Goal: Task Accomplishment & Management: Manage account settings

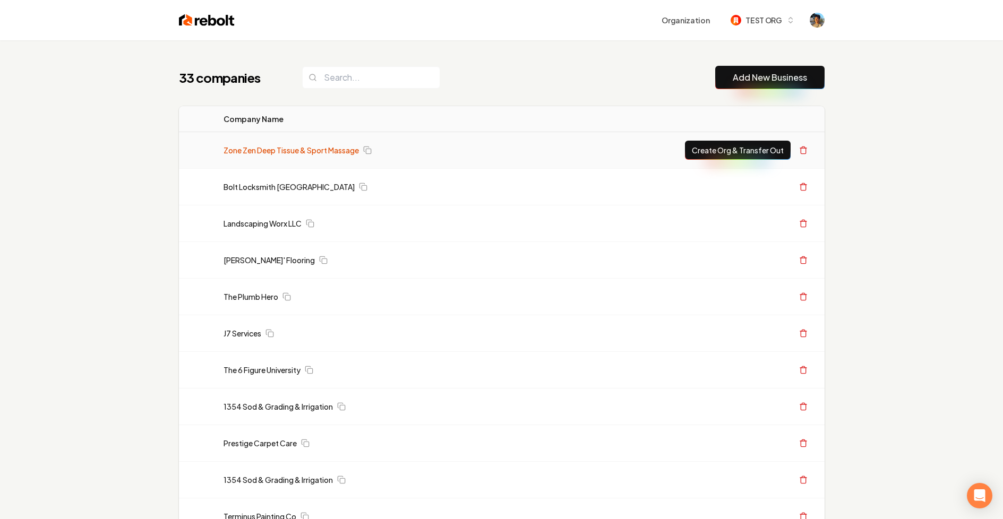
click at [248, 149] on link "Zone Zen Deep Tissue & Sport Massage" at bounding box center [290, 150] width 135 height 11
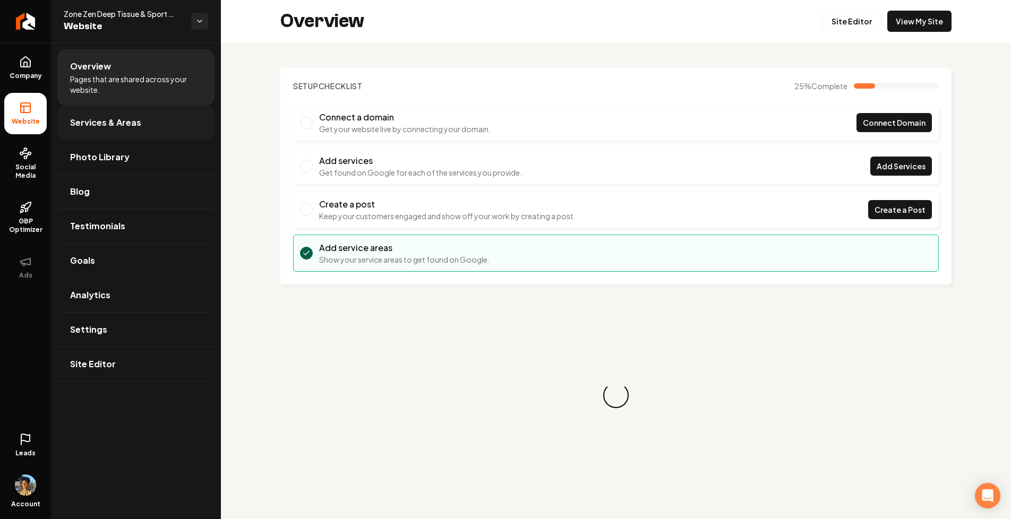
click at [89, 123] on span "Services & Areas" at bounding box center [105, 122] width 71 height 13
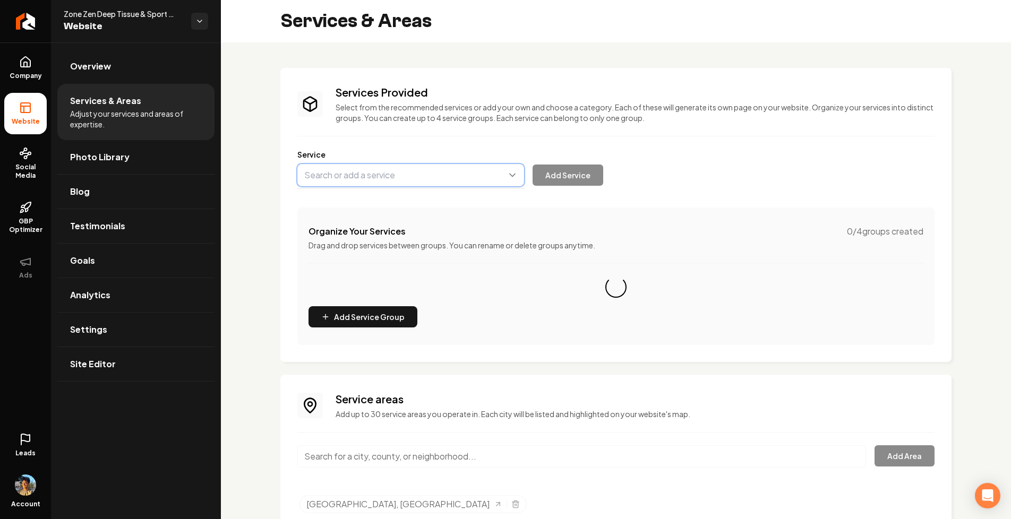
click at [394, 183] on button "Main content area" at bounding box center [410, 175] width 227 height 22
click at [324, 177] on button "Main content area" at bounding box center [410, 175] width 227 height 22
click at [255, 179] on div "Services Provided Select from the recommended services or add your own and choo…" at bounding box center [616, 300] width 790 height 517
click at [328, 180] on button "Main content area" at bounding box center [410, 175] width 227 height 22
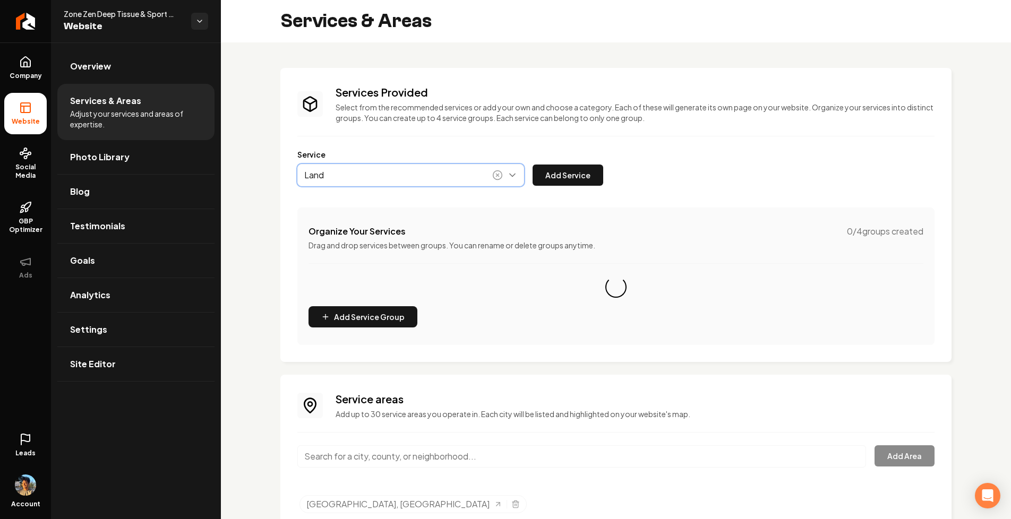
type input "Land"
click at [300, 182] on button "Main content area" at bounding box center [410, 175] width 227 height 22
click at [332, 180] on button "Main content area" at bounding box center [410, 175] width 227 height 22
click at [288, 187] on div "Services Provided Select from the recommended services or add your own and choo…" at bounding box center [615, 215] width 671 height 294
click at [32, 25] on icon "Return to dashboard" at bounding box center [25, 21] width 17 height 17
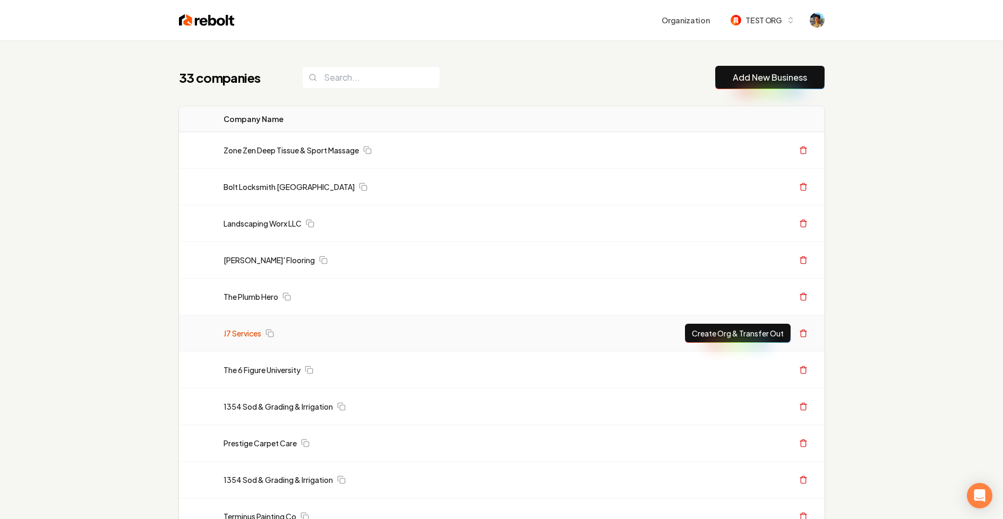
click at [238, 331] on link "J7 Services" at bounding box center [242, 333] width 38 height 11
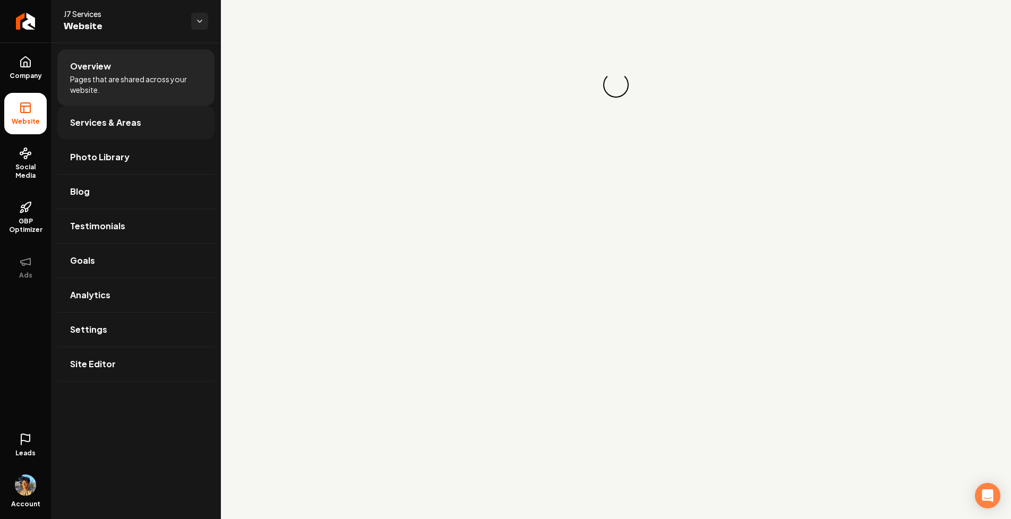
click at [114, 123] on span "Services & Areas" at bounding box center [105, 122] width 71 height 13
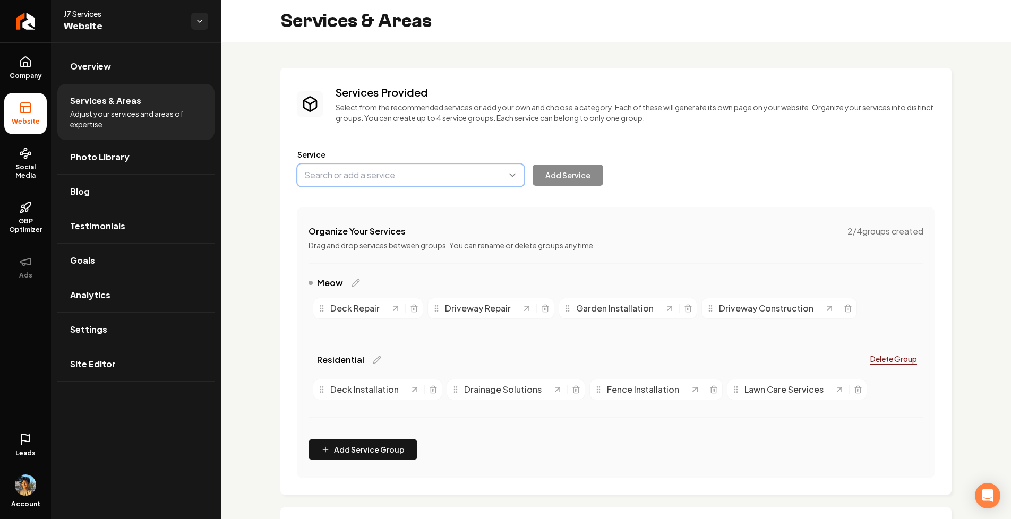
click at [393, 179] on button "Main content area" at bounding box center [410, 175] width 227 height 22
click at [329, 196] on div "Services Provided Select from the recommended services or add your own and choo…" at bounding box center [615, 281] width 637 height 393
click at [359, 172] on button "Main content area" at bounding box center [410, 175] width 227 height 22
click at [273, 168] on div "Services Provided Select from the recommended services or add your own and choo…" at bounding box center [616, 378] width 790 height 672
click at [372, 174] on button "Main content area" at bounding box center [410, 175] width 227 height 22
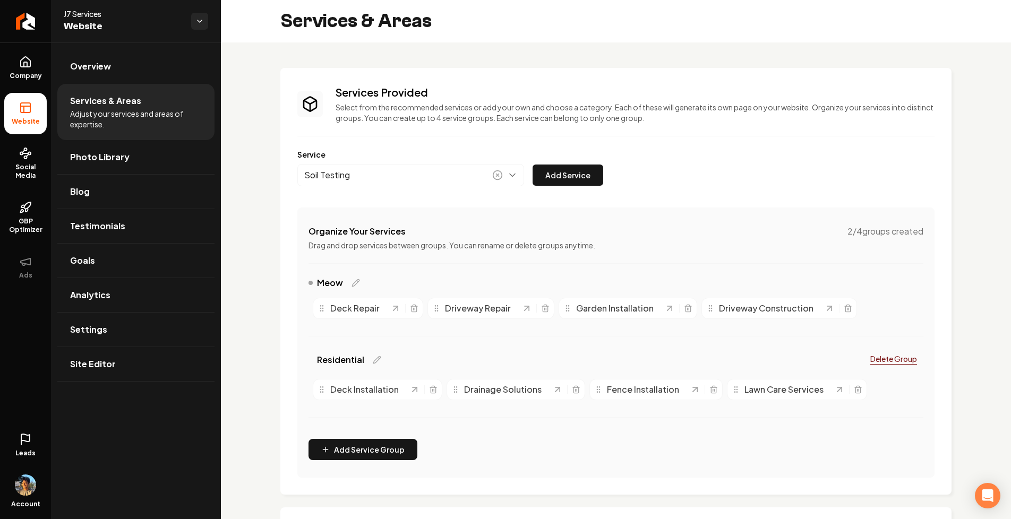
click at [276, 179] on div "Services Provided Select from the recommended services or add your own and choo…" at bounding box center [616, 378] width 790 height 672
type input "Soil Testing"
click at [342, 179] on button "Main content area" at bounding box center [410, 175] width 227 height 22
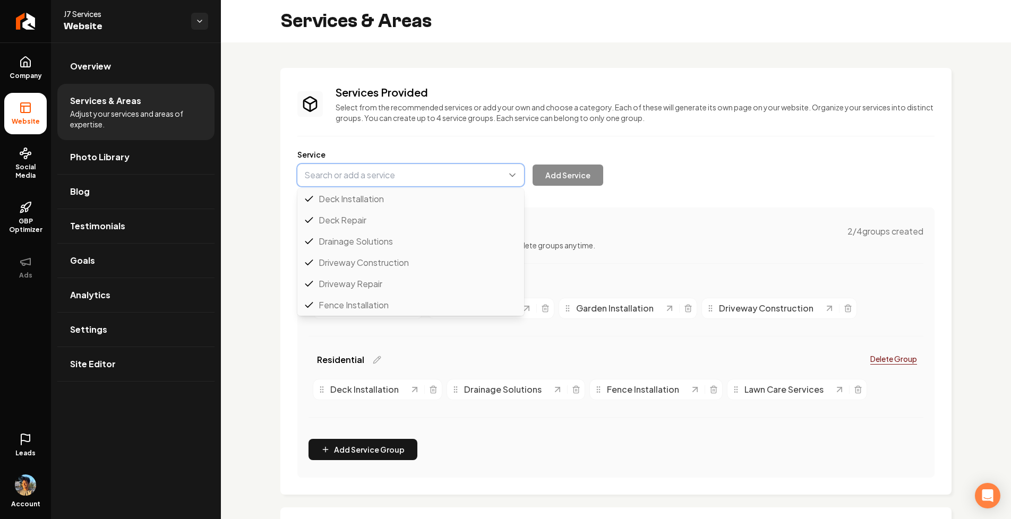
scroll to position [42, 0]
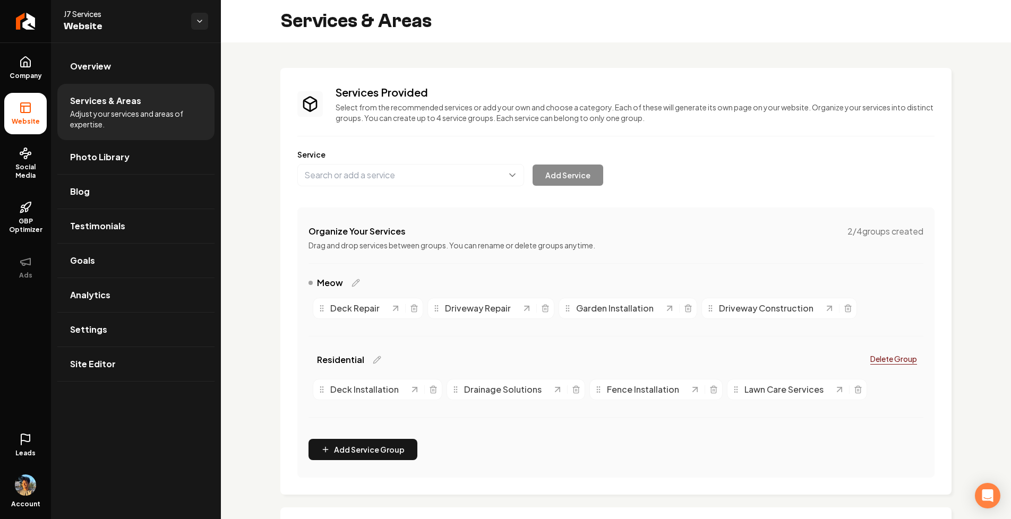
click at [289, 171] on div "Services Provided Select from the recommended services or add your own and choo…" at bounding box center [615, 281] width 671 height 427
click at [337, 175] on button "Main content area" at bounding box center [410, 175] width 227 height 22
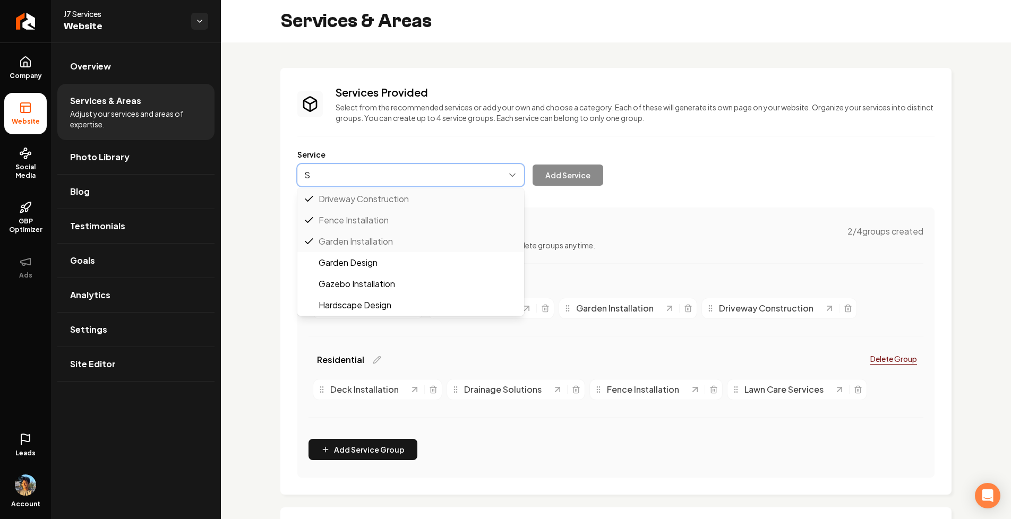
scroll to position [0, 0]
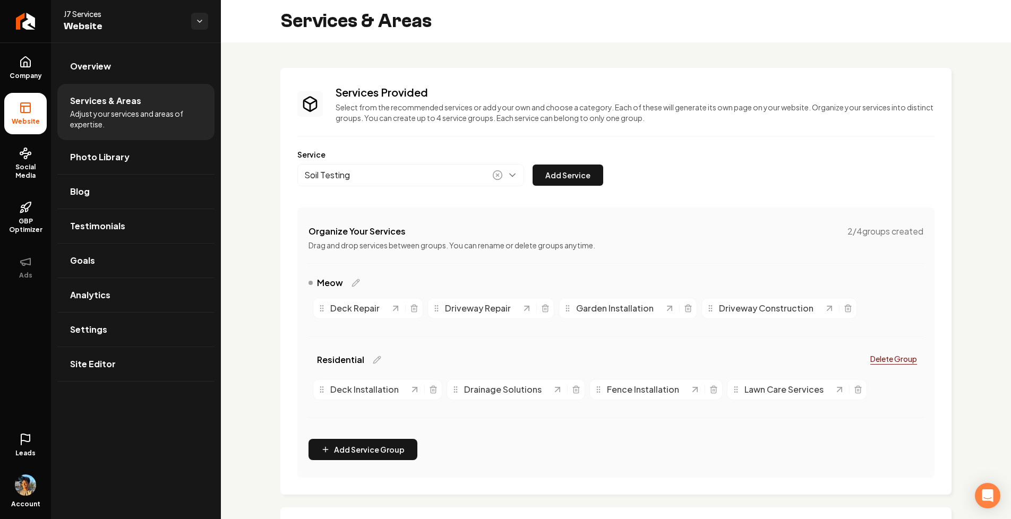
click at [343, 191] on div "Services Provided Select from the recommended services or add your own and choo…" at bounding box center [615, 281] width 637 height 393
click at [368, 170] on button "Main content area" at bounding box center [410, 175] width 227 height 22
click at [333, 199] on div "Services Provided Select from the recommended services or add your own and choo…" at bounding box center [615, 281] width 637 height 393
click at [364, 182] on button "Main content area" at bounding box center [410, 175] width 227 height 22
click at [263, 206] on div "Services Provided Select from the recommended services or add your own and choo…" at bounding box center [616, 378] width 790 height 672
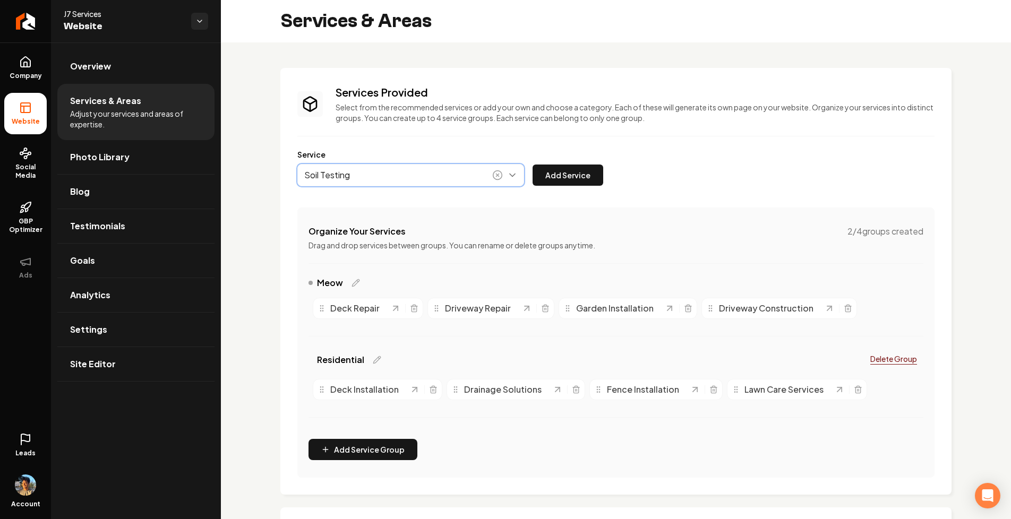
click at [373, 174] on button "Main content area" at bounding box center [410, 175] width 227 height 22
click at [270, 232] on div "Services Provided Select from the recommended services or add your own and choo…" at bounding box center [616, 378] width 790 height 672
click at [370, 176] on button "Main content area" at bounding box center [410, 175] width 227 height 22
click at [703, 179] on div "Service Soil Testing Add “ Soil Testingsufgkgiuege ” as a service Add Service" at bounding box center [615, 167] width 637 height 37
type input "Soil Testing"
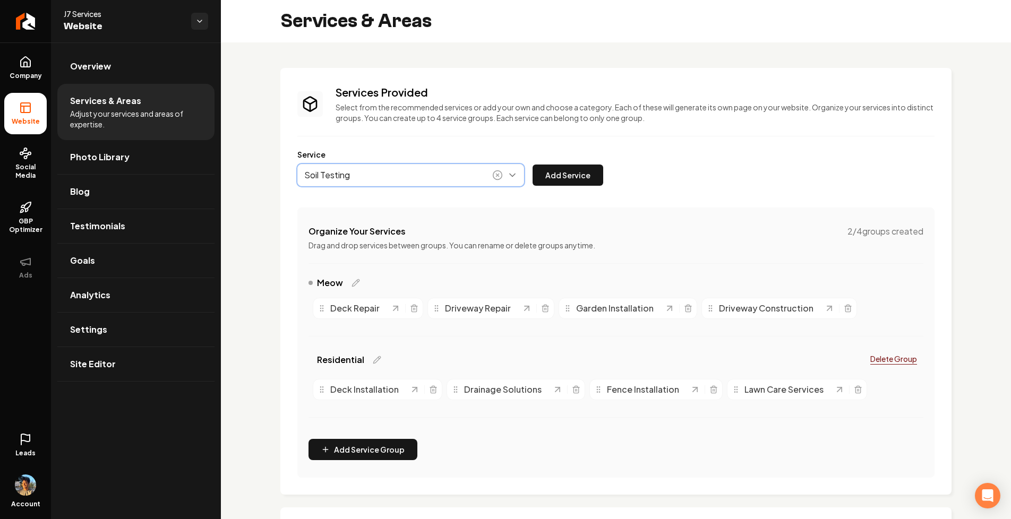
click at [393, 184] on button "Main content area" at bounding box center [410, 175] width 227 height 22
click at [261, 182] on div "Services Provided Select from the recommended services or add your own and choo…" at bounding box center [616, 378] width 790 height 672
click at [340, 176] on button "Main content area" at bounding box center [410, 175] width 227 height 22
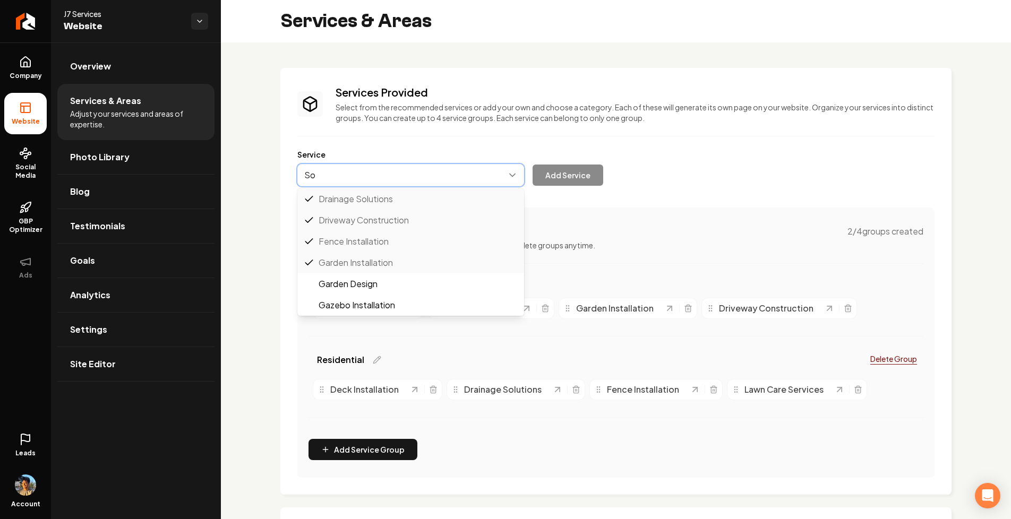
scroll to position [0, 0]
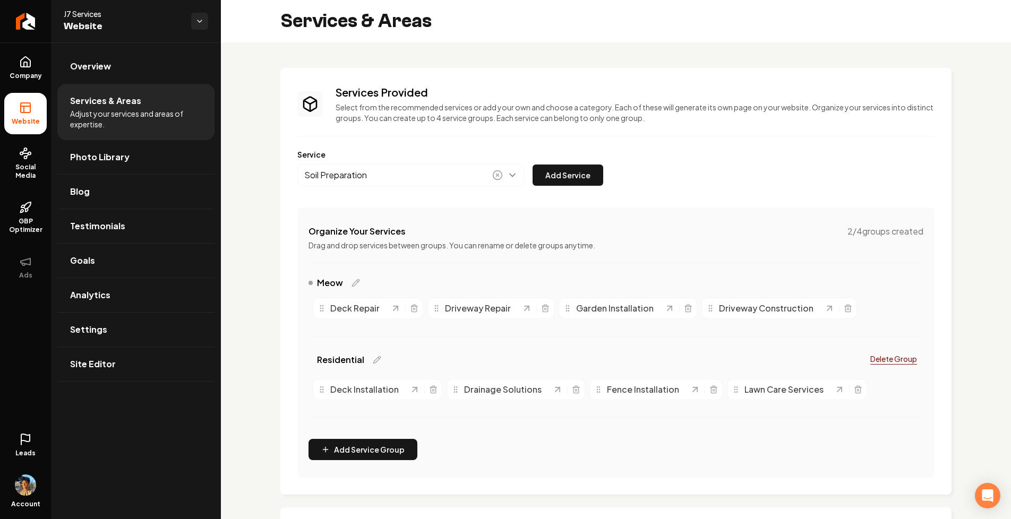
click at [369, 197] on div "Services Provided Select from the recommended services or add your own and choo…" at bounding box center [615, 281] width 637 height 393
click at [376, 175] on button "Main content area" at bounding box center [410, 175] width 227 height 22
click at [429, 140] on div "Services Provided Select from the recommended services or add your own and choo…" at bounding box center [615, 281] width 637 height 393
type input "Soil Preparation"
click at [378, 175] on button "Main content area" at bounding box center [410, 175] width 227 height 22
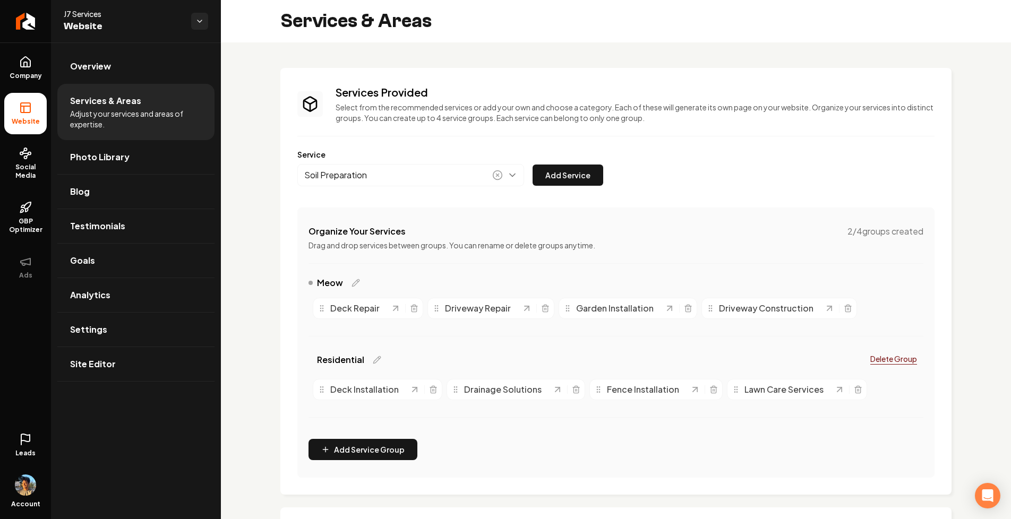
click at [399, 141] on div "Services Provided Select from the recommended services or add your own and choo…" at bounding box center [615, 281] width 637 height 393
click at [372, 180] on button "Main content area" at bounding box center [410, 175] width 227 height 22
click at [365, 200] on div "Services Provided Select from the recommended services or add your own and choo…" at bounding box center [615, 281] width 637 height 393
click at [376, 178] on button "Main content area" at bounding box center [410, 175] width 227 height 22
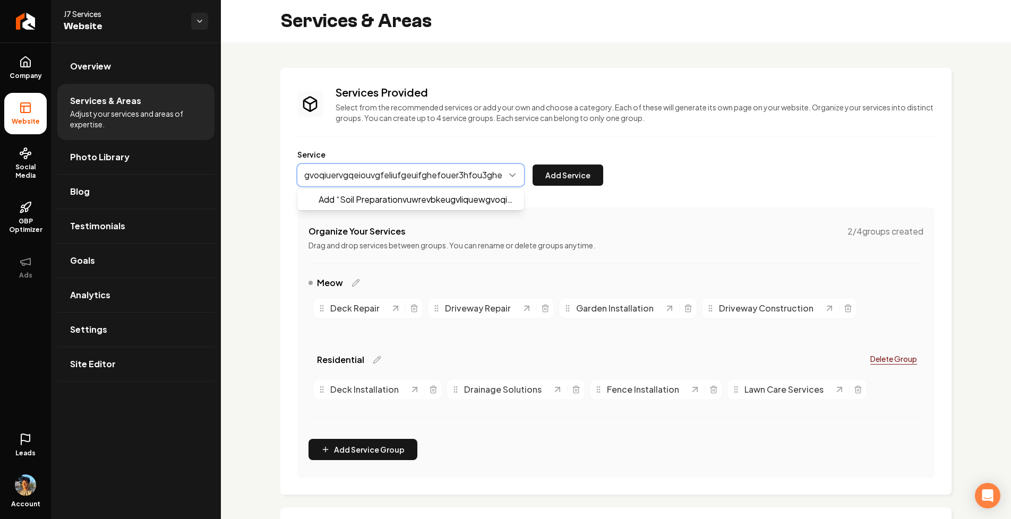
scroll to position [0, 203]
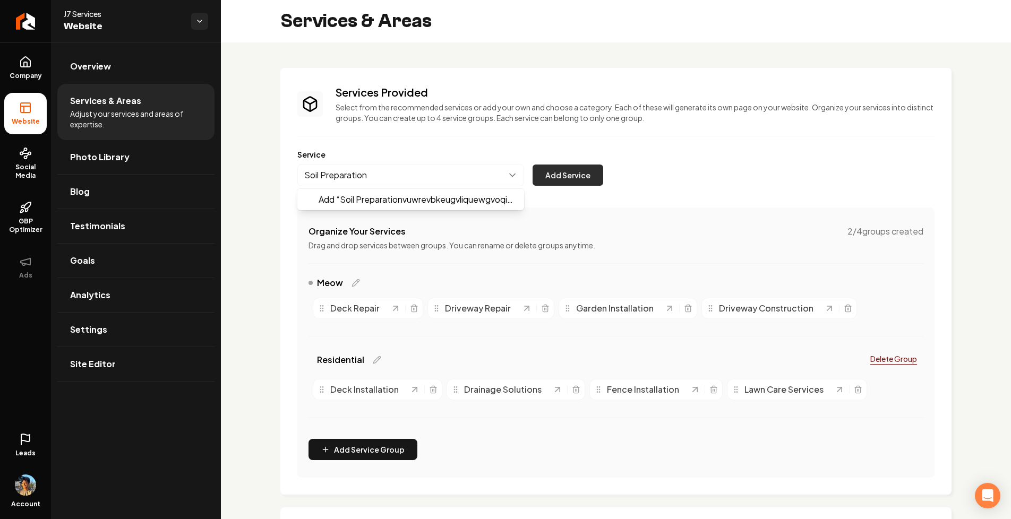
click at [549, 175] on div "Soil Preparation Add “ Soil Preparationvuwrevbkeugvliquewgvoqiuervgqeiouvgfeliu…" at bounding box center [450, 175] width 306 height 22
click at [374, 176] on button "Main content area" at bounding box center [410, 175] width 227 height 22
type input "Soil Preparation"
click at [445, 149] on div "Service Soil Preparation Add Service" at bounding box center [615, 167] width 637 height 37
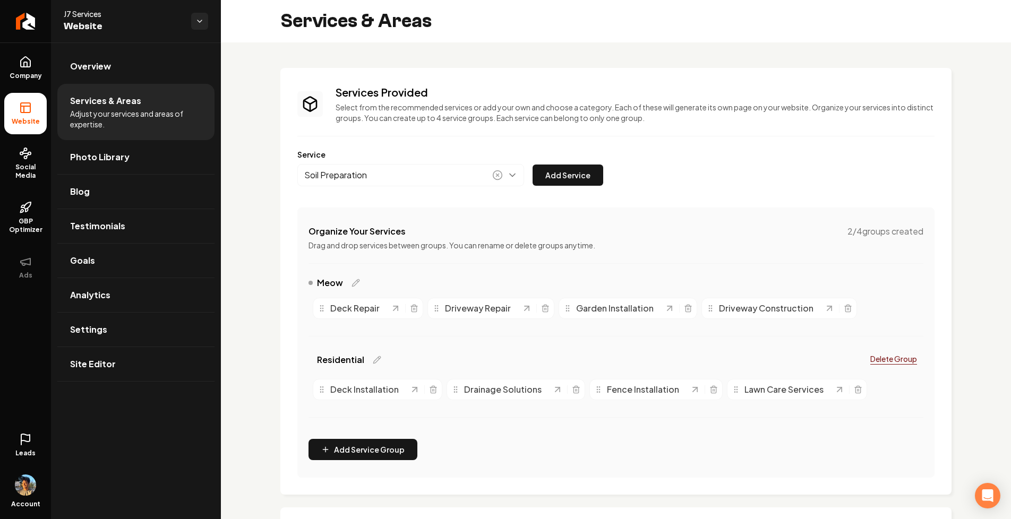
click at [386, 156] on label "Service" at bounding box center [615, 154] width 637 height 11
click at [494, 175] on circle "Main content area" at bounding box center [497, 175] width 9 height 9
click at [471, 177] on button "Main content area" at bounding box center [410, 175] width 227 height 22
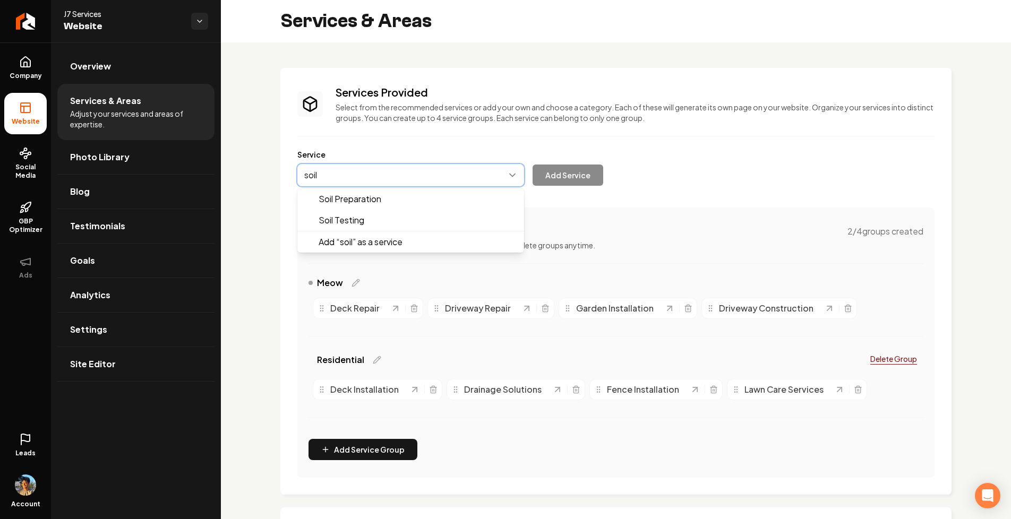
type input "soil"
click at [826, 133] on div "Services Provided Select from the recommended services or add your own and choo…" at bounding box center [615, 281] width 637 height 393
click at [343, 180] on button "Main content area" at bounding box center [410, 175] width 227 height 22
click at [620, 107] on div "Services Provided Select from the recommended services or add your own and choo…" at bounding box center [615, 281] width 637 height 393
click at [375, 178] on button "Main content area" at bounding box center [410, 175] width 227 height 22
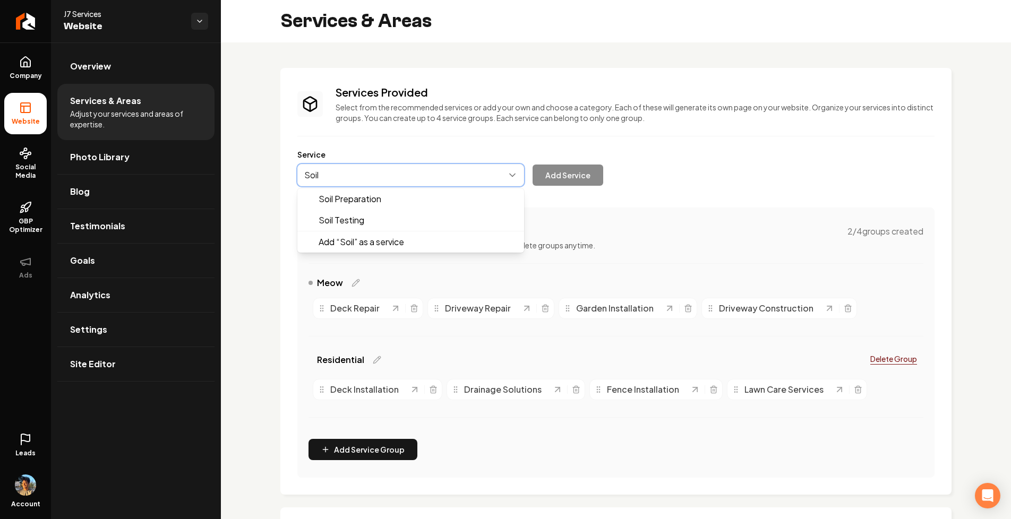
type input "Soil"
click at [812, 166] on div "Service Soil Preparation Soil Testing Add “ Soil ” as a service Add Service" at bounding box center [615, 167] width 637 height 37
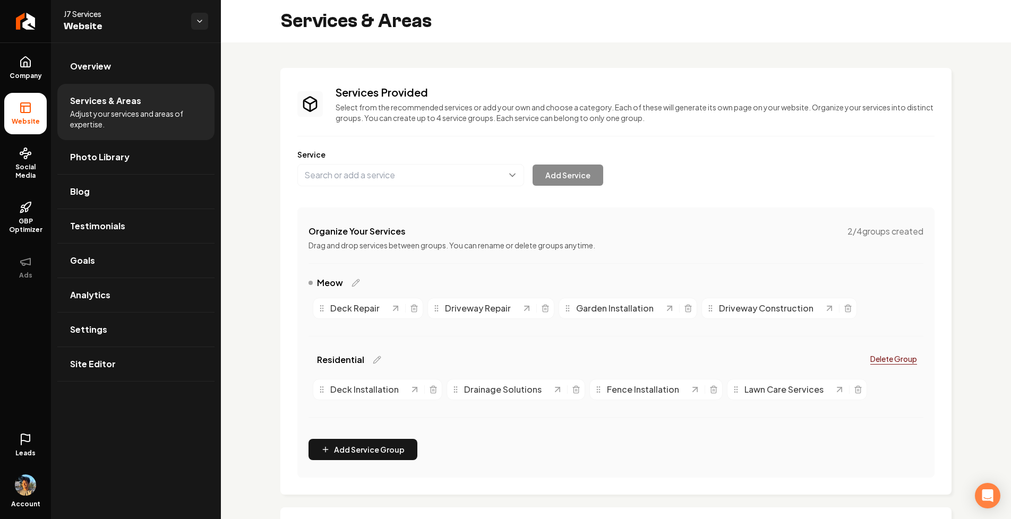
click at [525, 198] on div "Services Provided Select from the recommended services or add your own and choo…" at bounding box center [615, 281] width 637 height 393
click at [367, 160] on div "Service Add Service" at bounding box center [615, 167] width 637 height 37
click at [359, 167] on button "Main content area" at bounding box center [410, 175] width 227 height 22
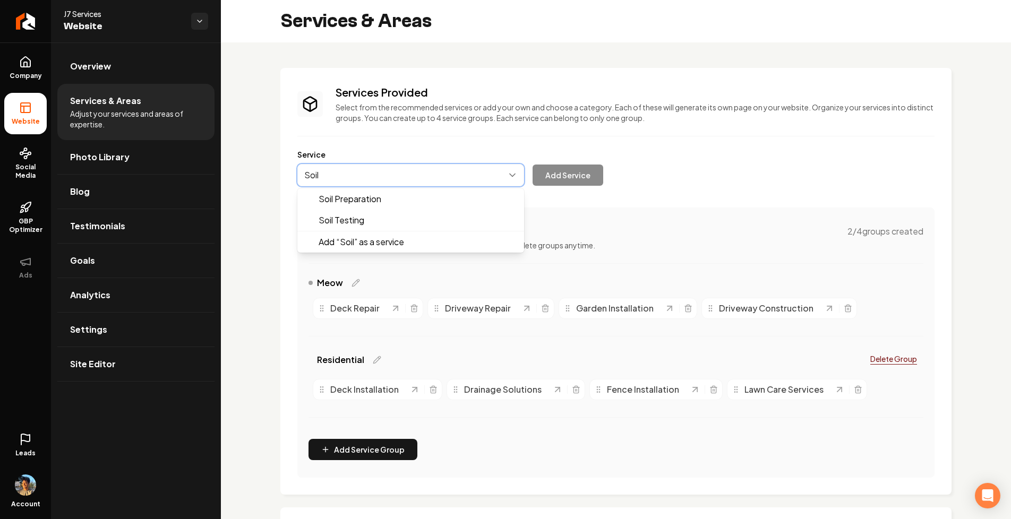
type input "Soil"
click at [590, 170] on div "Soil Preparation Soil Testing Add “ Soil ” as a service Add Service" at bounding box center [450, 175] width 306 height 22
click at [436, 171] on button "Main content area" at bounding box center [410, 175] width 227 height 22
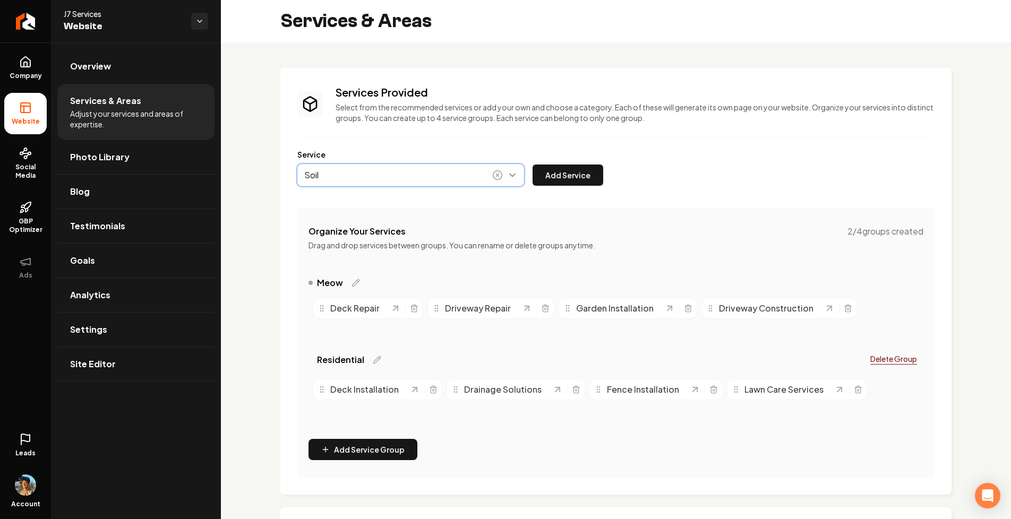
type input "Soil"
click at [576, 191] on div "Services Provided Select from the recommended services or add your own and choo…" at bounding box center [615, 281] width 637 height 393
click at [573, 171] on button "Add Service" at bounding box center [567, 175] width 71 height 21
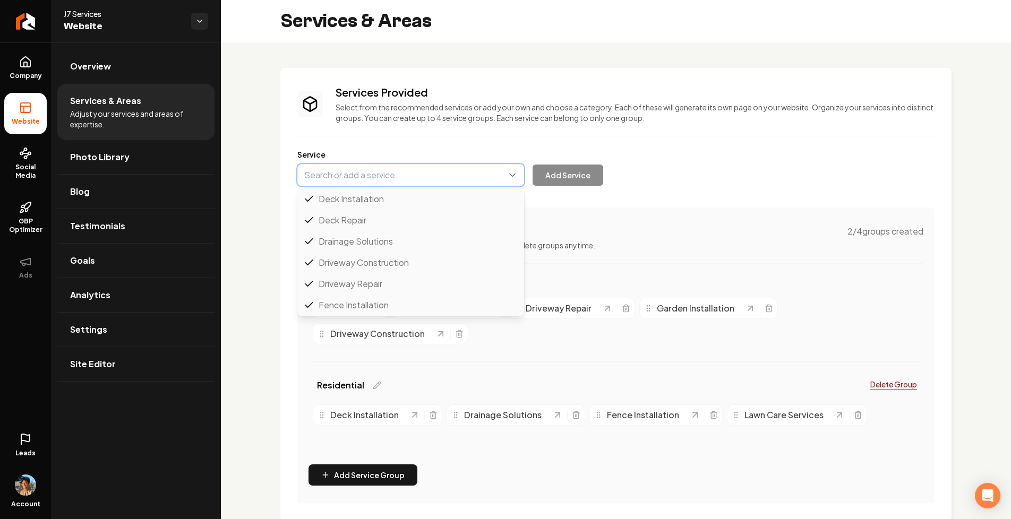
click at [413, 175] on button "Main content area" at bounding box center [410, 175] width 227 height 22
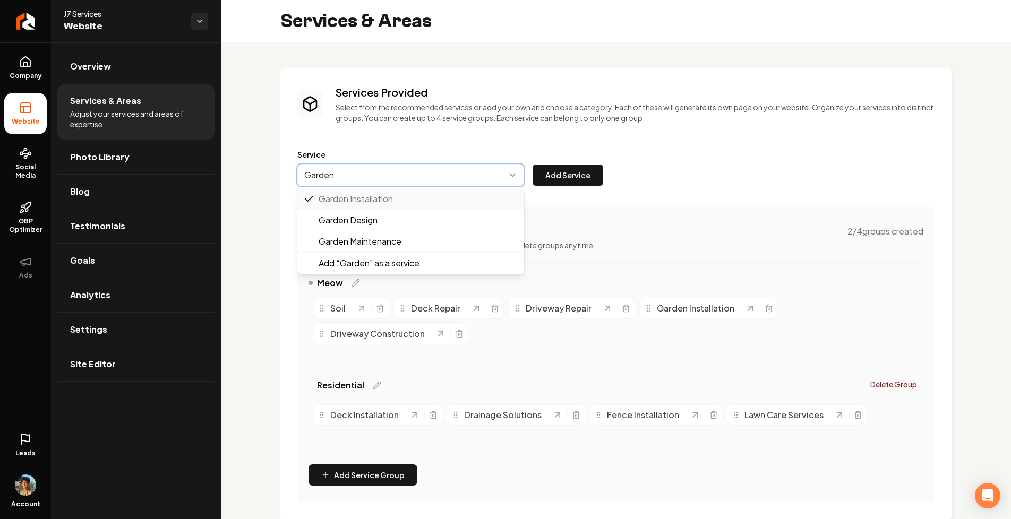
click at [383, 177] on button "Main content area" at bounding box center [410, 175] width 227 height 22
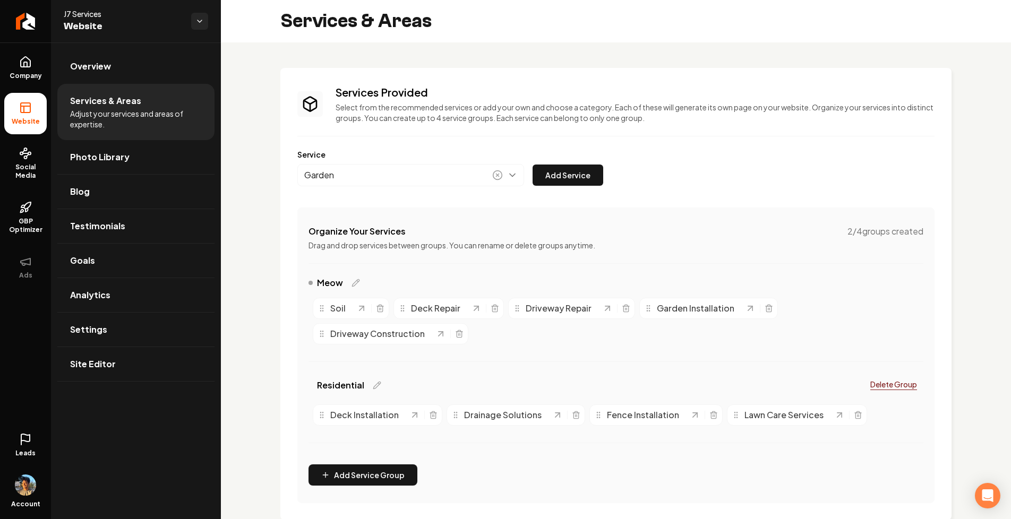
click at [561, 145] on div "Services Provided Select from the recommended services or add your own and choo…" at bounding box center [615, 294] width 637 height 418
click at [375, 174] on button "Main content area" at bounding box center [410, 175] width 227 height 22
click at [402, 130] on div "Services Provided Select from the recommended services or add your own and choo…" at bounding box center [615, 294] width 637 height 418
click at [352, 170] on button "Main content area" at bounding box center [410, 175] width 227 height 22
click at [353, 178] on button "Main content area" at bounding box center [410, 175] width 227 height 22
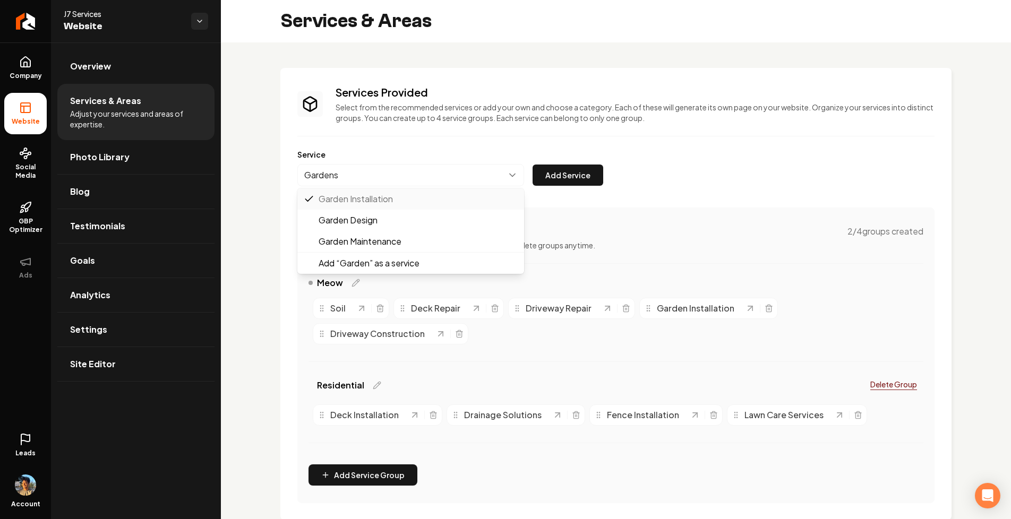
click at [390, 122] on div "Services Provided Select from the recommended services or add your own and choo…" at bounding box center [615, 294] width 637 height 418
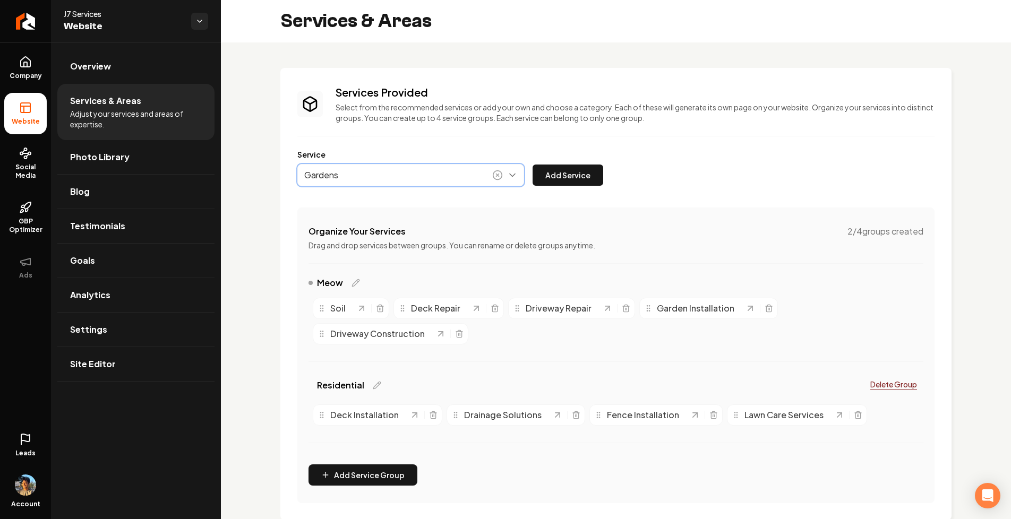
click at [366, 171] on button "Main content area" at bounding box center [410, 175] width 227 height 22
click at [375, 160] on div "Service Gardens Add Service" at bounding box center [615, 167] width 637 height 37
click at [369, 169] on button "Main content area" at bounding box center [410, 175] width 227 height 22
click at [445, 124] on div "Services Provided Select from the recommended services or add your own and choo…" at bounding box center [615, 294] width 637 height 418
click at [361, 177] on button "Main content area" at bounding box center [410, 175] width 227 height 22
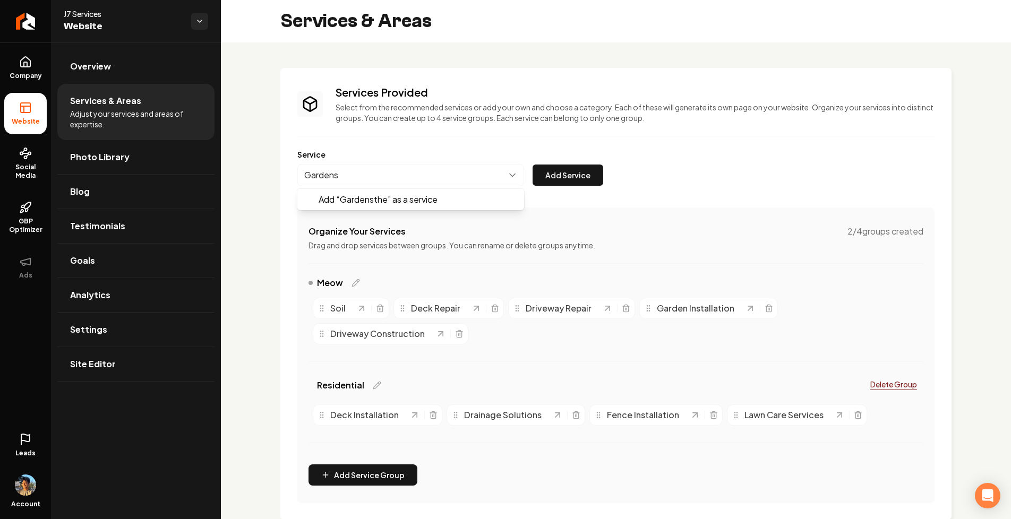
click at [522, 127] on div "Services Provided Select from the recommended services or add your own and choo…" at bounding box center [615, 294] width 637 height 418
click at [349, 178] on button "Main content area" at bounding box center [410, 175] width 227 height 22
click at [545, 135] on div "Services Provided Select from the recommended services or add your own and choo…" at bounding box center [615, 294] width 637 height 418
type input "Gardens"
click at [391, 171] on button "Main content area" at bounding box center [410, 175] width 227 height 22
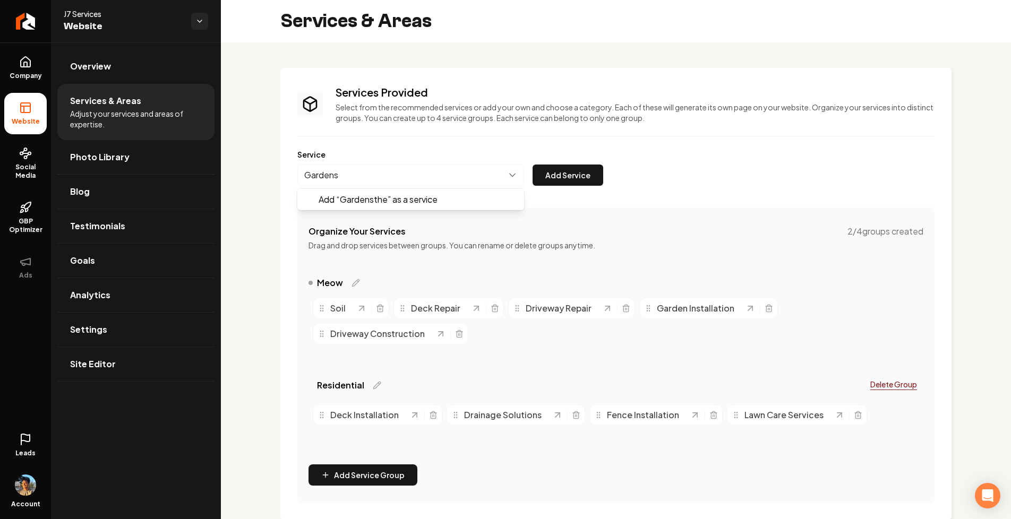
click at [490, 149] on div "Services Provided Select from the recommended services or add your own and choo…" at bounding box center [615, 294] width 637 height 418
click at [580, 173] on button "Add Service" at bounding box center [567, 175] width 71 height 21
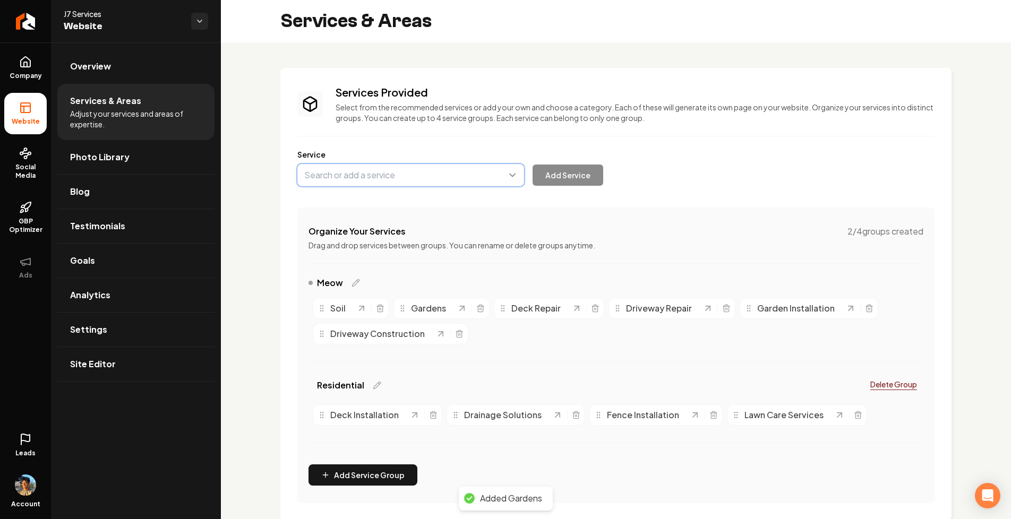
click at [380, 181] on button "Main content area" at bounding box center [410, 175] width 227 height 22
type input "Soilg"
click at [555, 211] on div "Services Provided Select from the recommended services or add your own and choo…" at bounding box center [615, 294] width 637 height 418
click at [688, 179] on div "Service Add Service" at bounding box center [615, 167] width 637 height 37
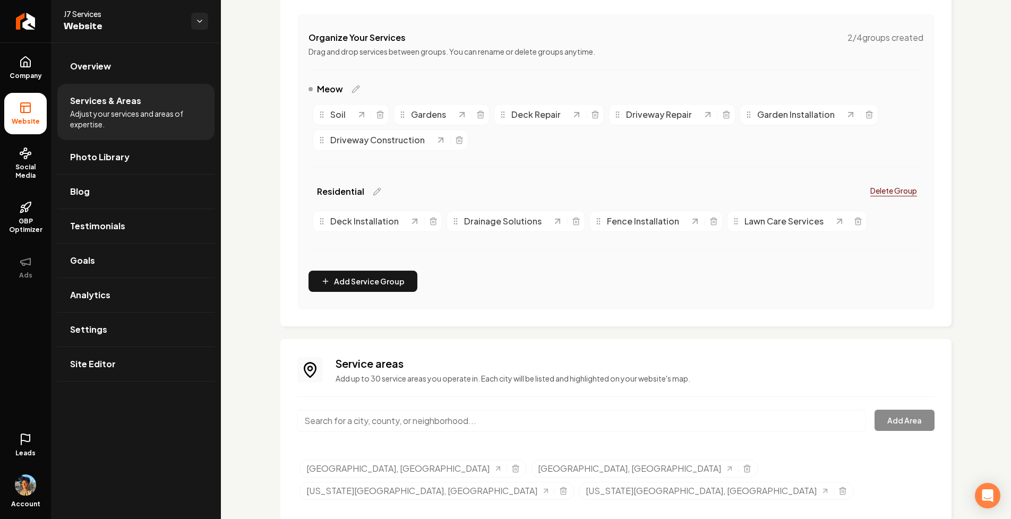
scroll to position [199, 0]
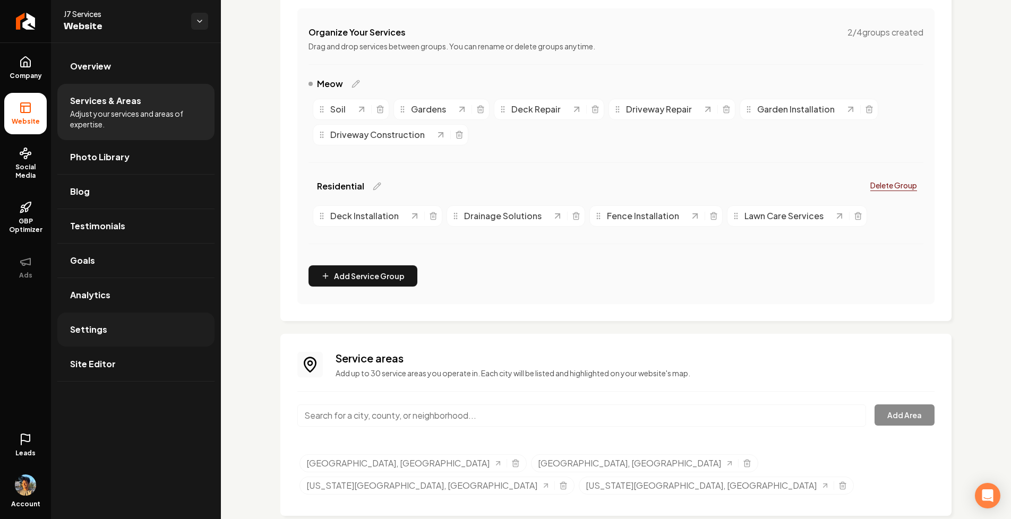
click at [96, 321] on link "Settings" at bounding box center [135, 330] width 157 height 34
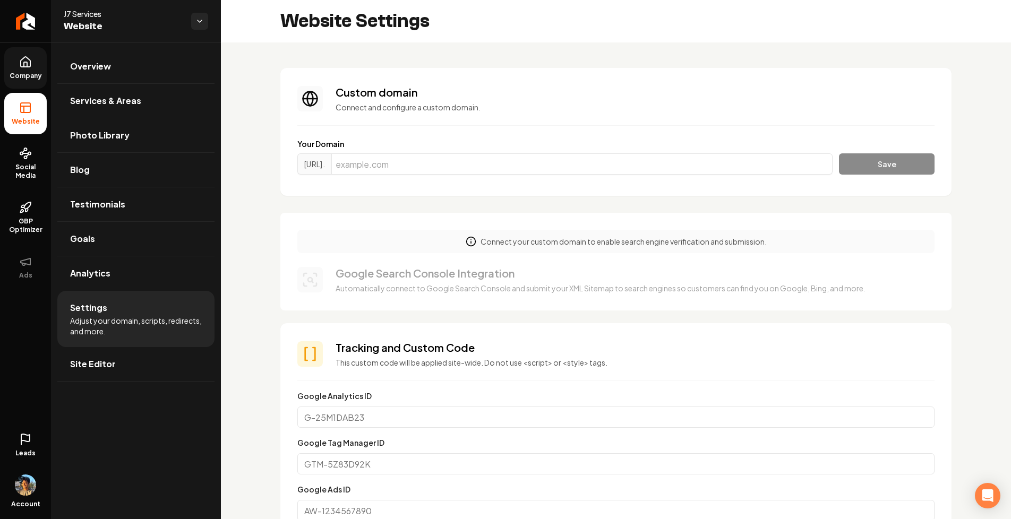
click at [22, 82] on link "Company" at bounding box center [25, 67] width 42 height 41
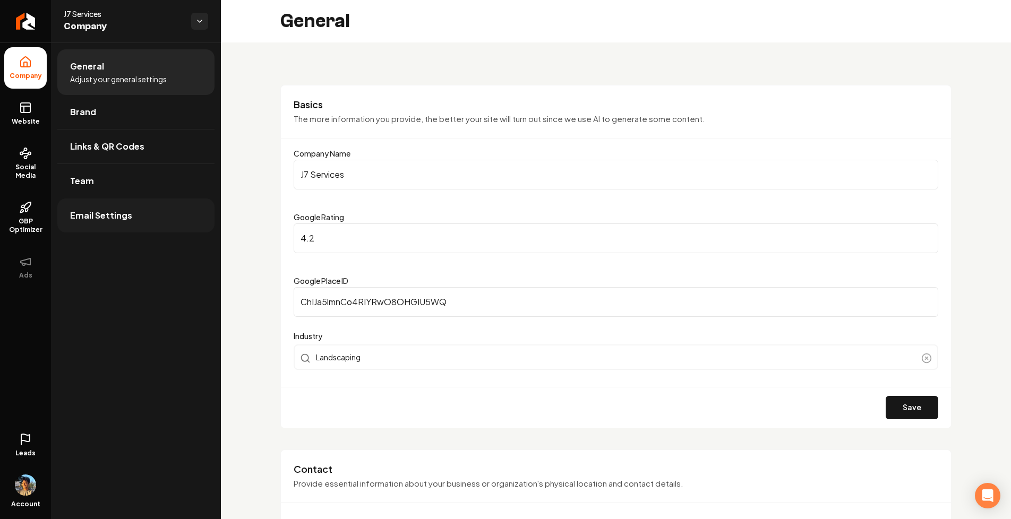
click at [126, 211] on span "Email Settings" at bounding box center [101, 215] width 62 height 13
click at [127, 176] on link "Team" at bounding box center [135, 181] width 157 height 34
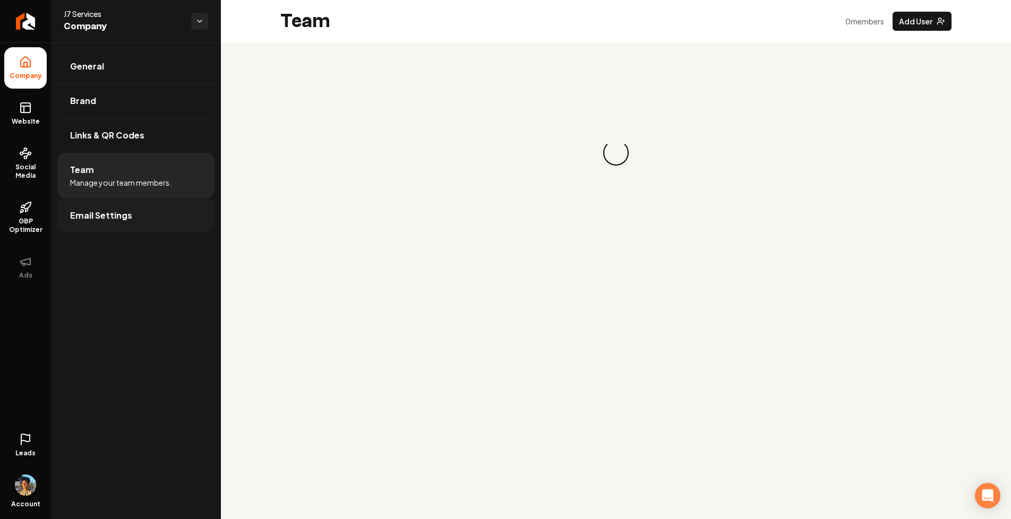
click at [121, 220] on span "Email Settings" at bounding box center [101, 215] width 62 height 13
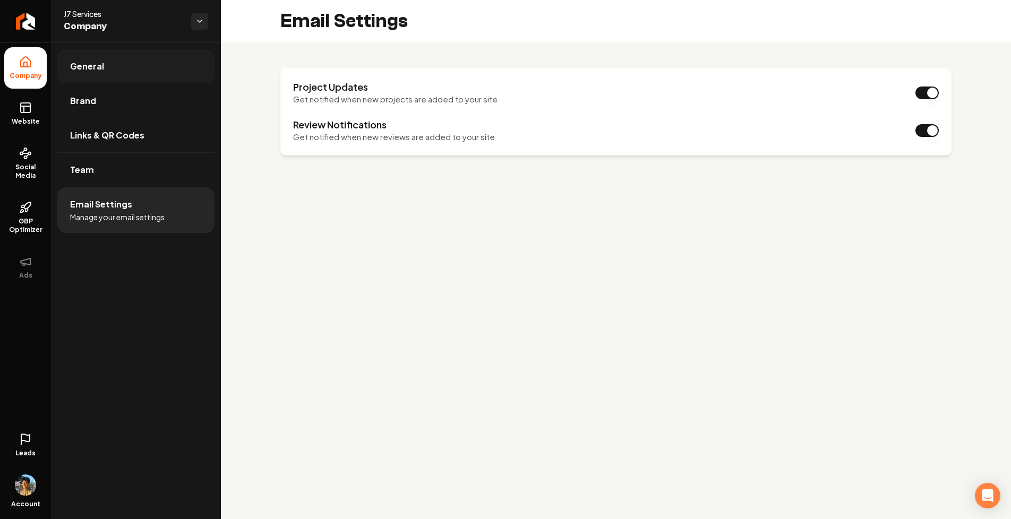
click at [123, 80] on link "General" at bounding box center [135, 66] width 157 height 34
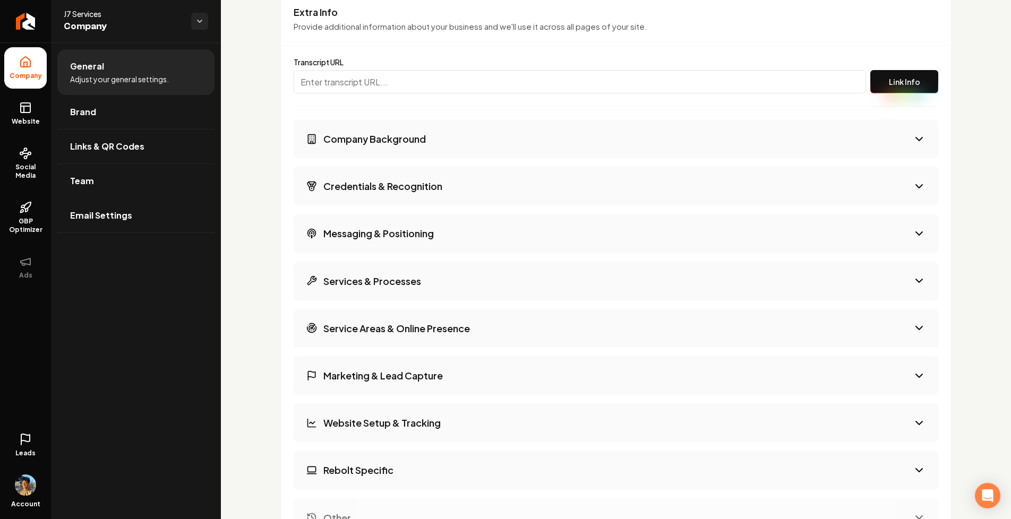
scroll to position [1447, 0]
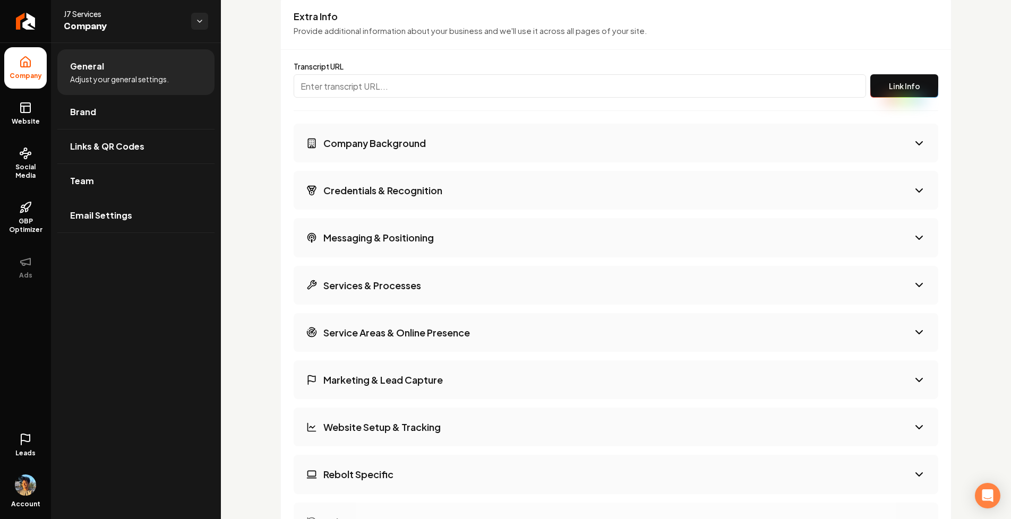
click at [33, 154] on link "Social Media" at bounding box center [25, 164] width 42 height 50
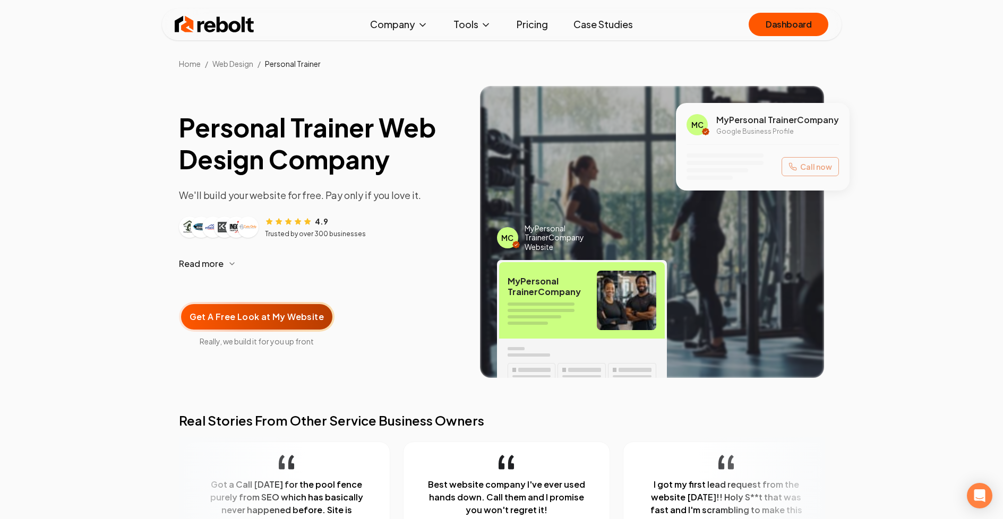
scroll to position [4231, 0]
